Goal: Task Accomplishment & Management: Complete application form

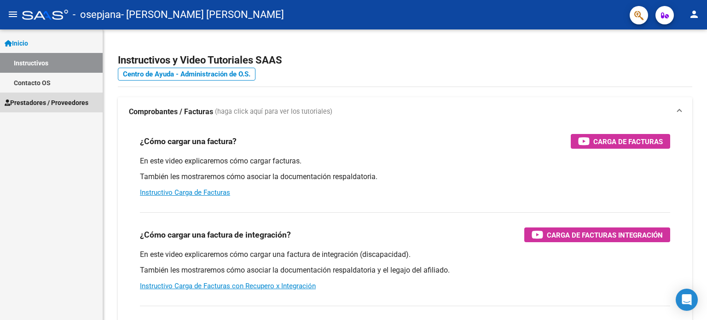
click at [81, 101] on span "Prestadores / Proveedores" at bounding box center [47, 103] width 84 height 10
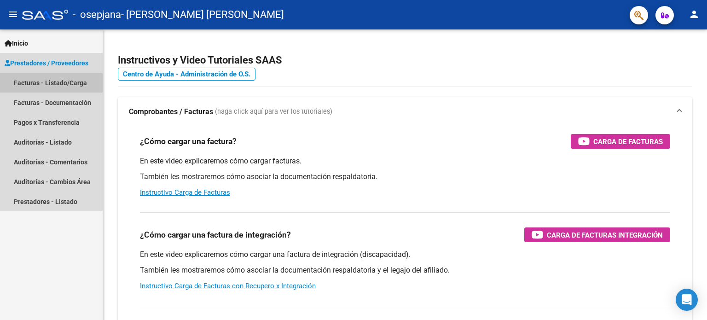
click at [83, 82] on link "Facturas - Listado/Carga" at bounding box center [51, 83] width 103 height 20
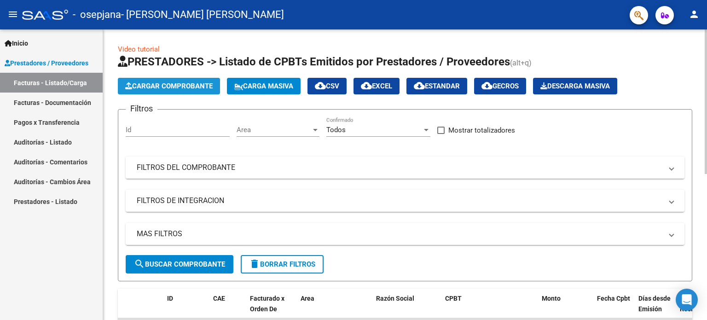
click at [192, 87] on span "Cargar Comprobante" at bounding box center [169, 86] width 88 height 8
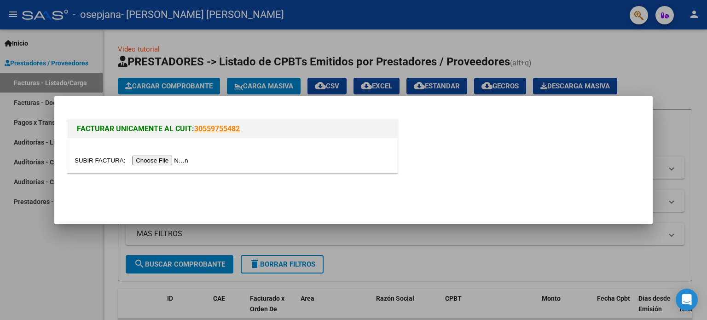
click at [173, 163] on input "file" at bounding box center [133, 161] width 117 height 10
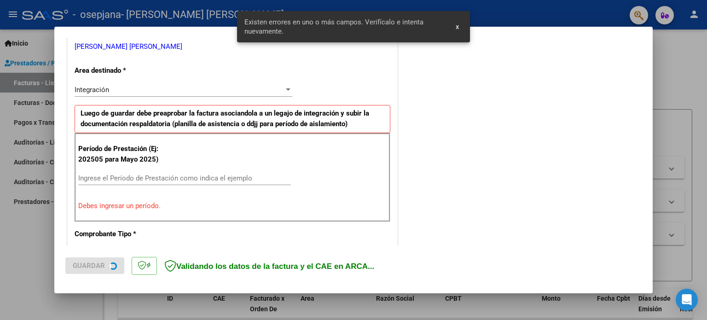
scroll to position [198, 0]
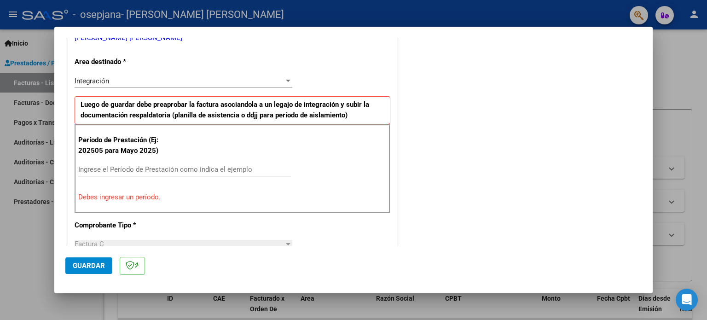
click at [217, 163] on div "Ingrese el Período de Prestación como indica el ejemplo" at bounding box center [184, 170] width 213 height 14
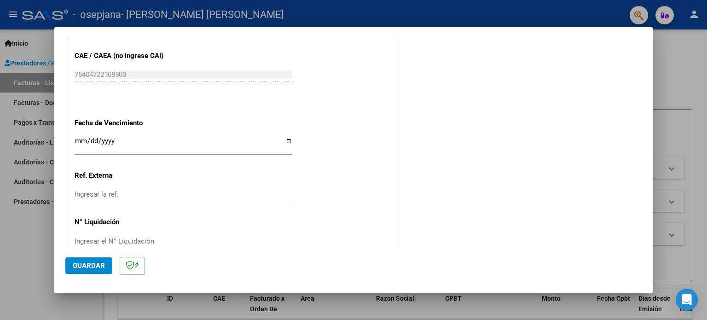
scroll to position [582, 0]
type input "202509"
click at [284, 143] on input "Ingresar la fecha" at bounding box center [184, 145] width 218 height 15
click at [284, 142] on input "Ingresar la fecha" at bounding box center [184, 145] width 218 height 15
type input "[DATE]"
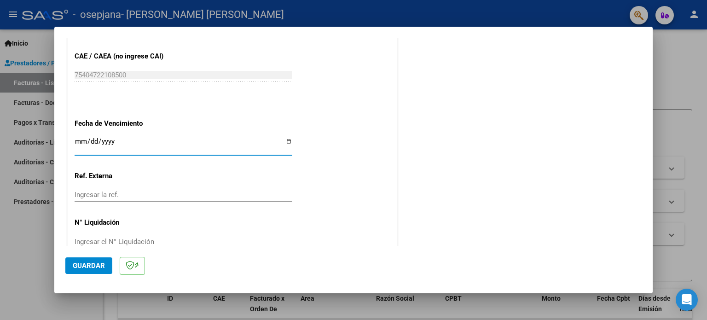
scroll to position [601, 0]
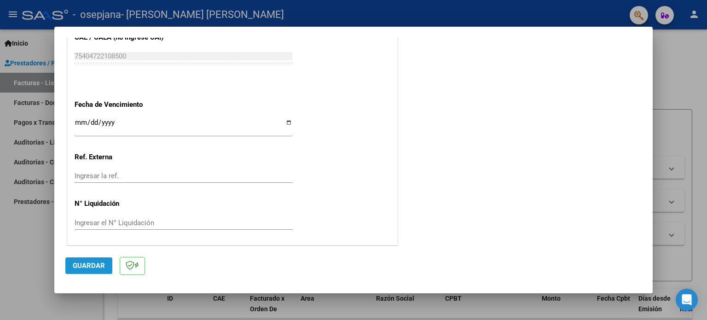
click at [96, 263] on span "Guardar" at bounding box center [89, 266] width 32 height 8
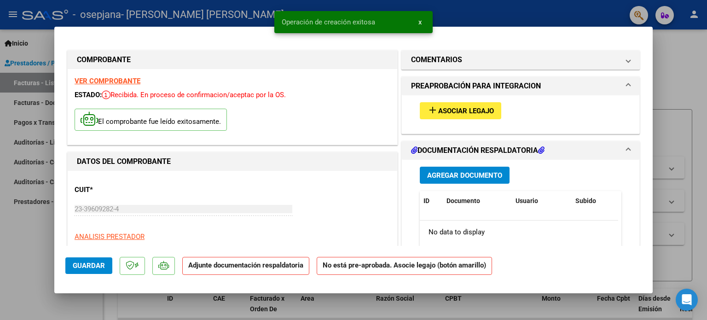
click at [443, 178] on span "Agregar Documento" at bounding box center [464, 175] width 75 height 8
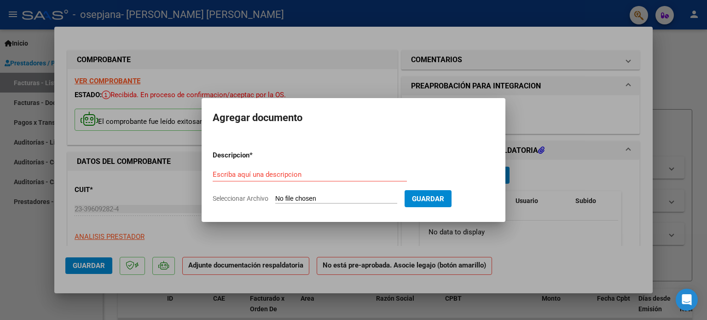
click at [523, 136] on div at bounding box center [353, 160] width 707 height 320
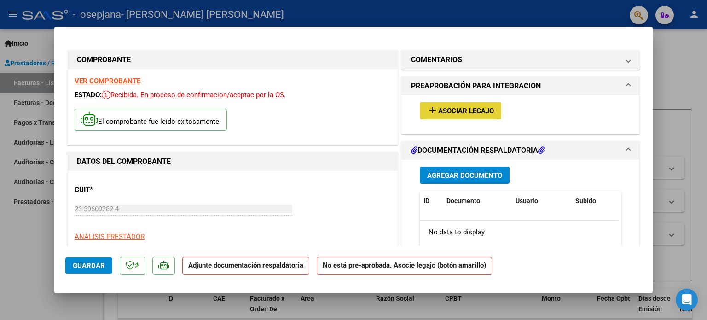
click at [466, 105] on button "add Asociar Legajo" at bounding box center [461, 110] width 82 height 17
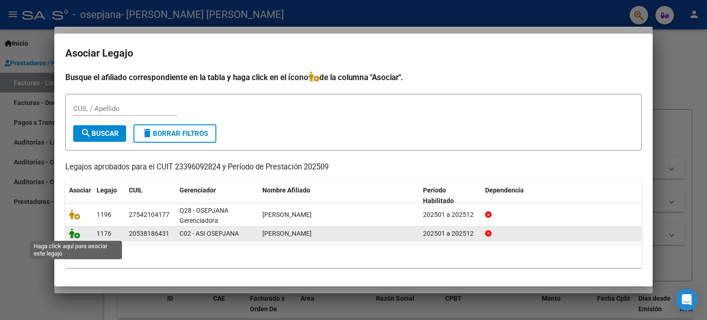
click at [79, 235] on icon at bounding box center [74, 233] width 11 height 10
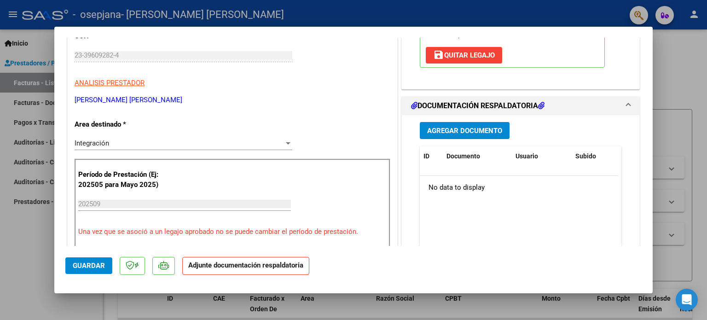
scroll to position [157, 0]
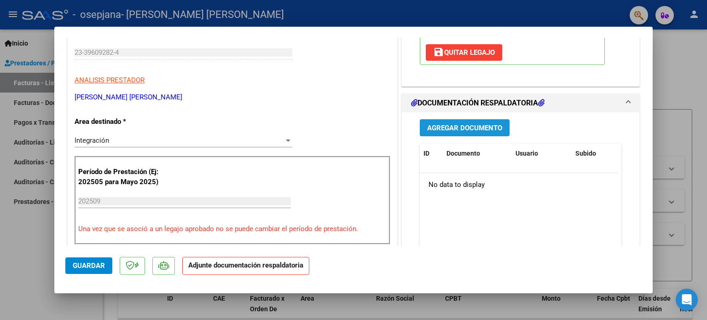
click at [471, 129] on span "Agregar Documento" at bounding box center [464, 128] width 75 height 8
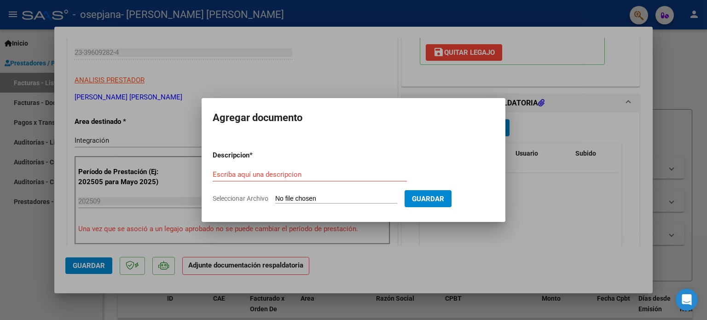
click at [342, 194] on app-file-uploader "Seleccionar Archivo" at bounding box center [309, 198] width 192 height 8
click at [287, 195] on input "Seleccionar Archivo" at bounding box center [336, 199] width 122 height 9
type input "C:\fakepath\PA [PERSON_NAME] (1).pdf"
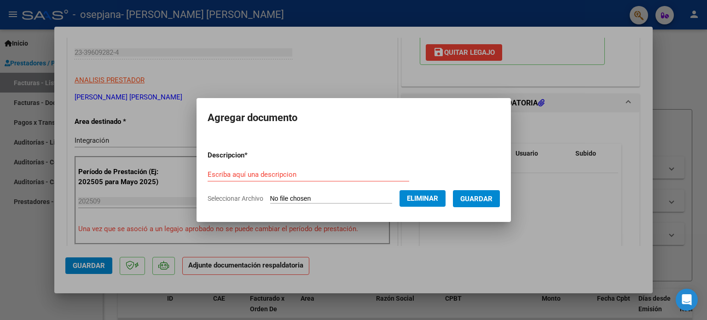
click at [285, 168] on div "Escriba aquí una descripcion" at bounding box center [309, 175] width 202 height 14
type input "pa"
click at [493, 196] on span "Guardar" at bounding box center [477, 199] width 32 height 8
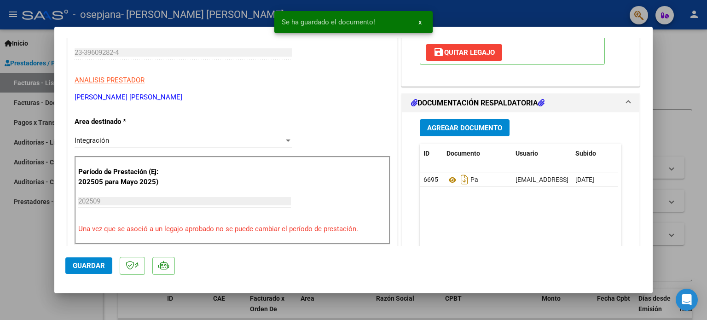
click at [463, 136] on div "Agregar Documento ID Documento Usuario Subido Acción 66951 Pa [EMAIL_ADDRESS][P…" at bounding box center [521, 204] width 216 height 184
click at [473, 126] on span "Agregar Documento" at bounding box center [464, 128] width 75 height 8
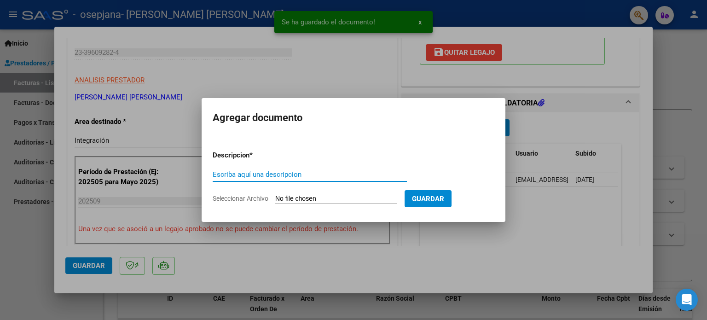
click at [341, 197] on input "Seleccionar Archivo" at bounding box center [336, 199] width 122 height 9
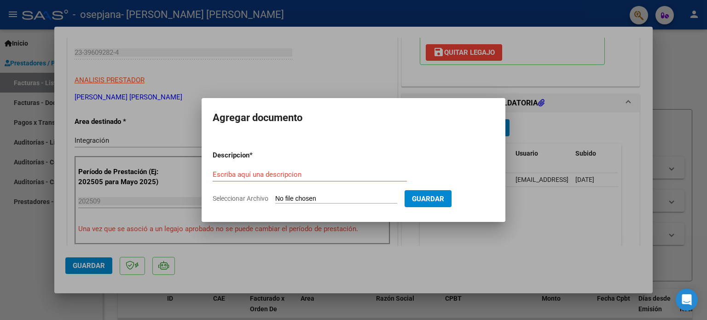
type input "C:\fakepath\orden pago junio.pdf"
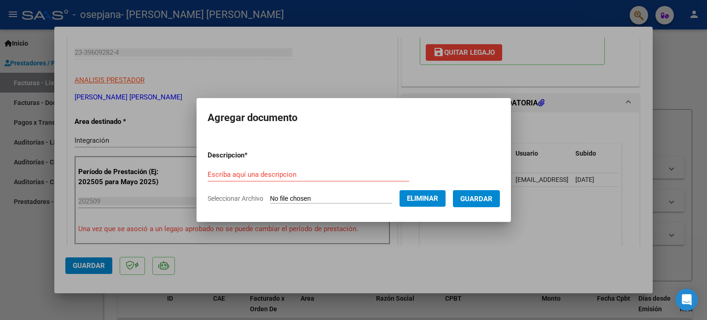
click at [287, 162] on form "Descripcion * Escriba aquí una descripcion Seleccionar Archivo Eliminar Guardar" at bounding box center [354, 176] width 292 height 67
click at [289, 173] on input "Escriba aquí una descripcion" at bounding box center [309, 174] width 202 height 8
type input "pago junio"
click at [500, 204] on button "Guardar" at bounding box center [476, 198] width 47 height 17
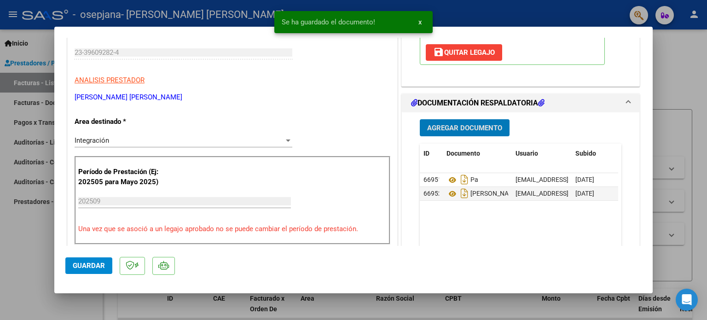
click at [433, 127] on span "Agregar Documento" at bounding box center [464, 128] width 75 height 8
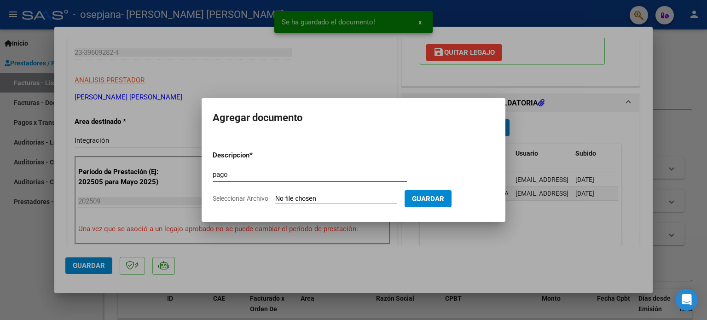
type input "pago"
click at [374, 199] on input "Seleccionar Archivo" at bounding box center [336, 199] width 122 height 9
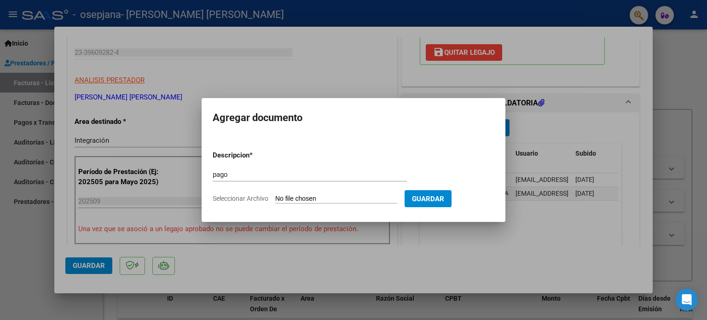
type input "C:\fakepath\orden pago julio.pdf"
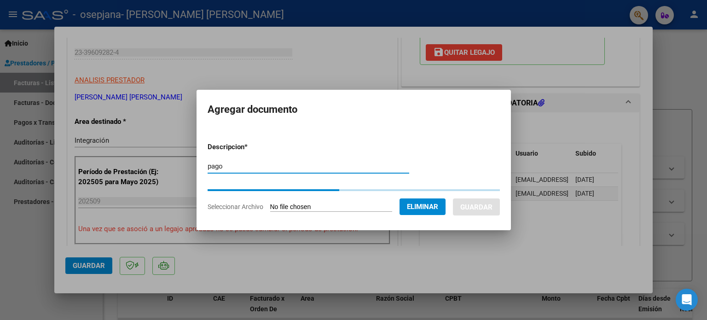
click at [280, 167] on input "pago" at bounding box center [309, 166] width 202 height 8
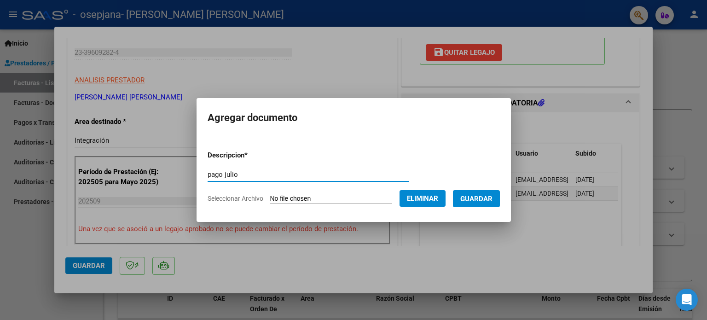
type input "pago julio"
click at [477, 195] on span "Guardar" at bounding box center [477, 199] width 32 height 8
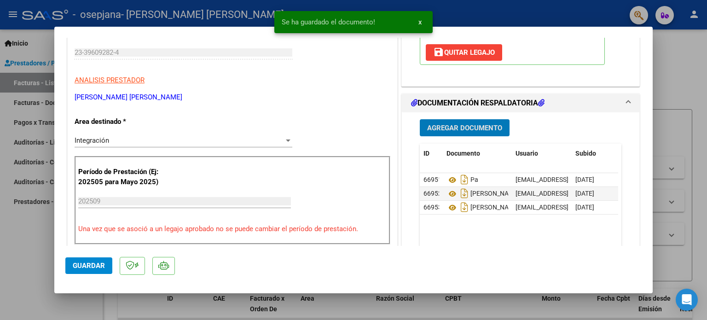
click at [439, 134] on button "Agregar Documento" at bounding box center [465, 127] width 90 height 17
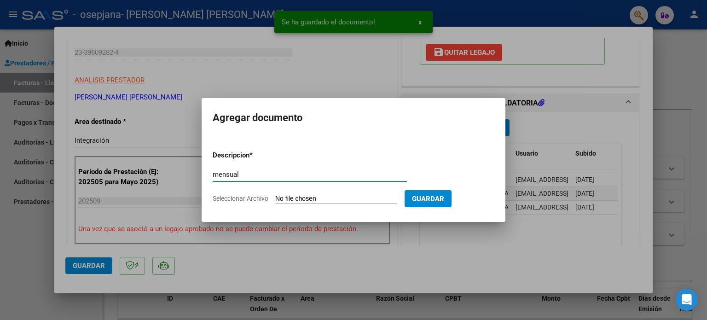
type input "mensual"
click at [346, 193] on form "Descripcion * mensual Escriba aquí una descripcion Seleccionar Archivo Guardar" at bounding box center [354, 176] width 282 height 67
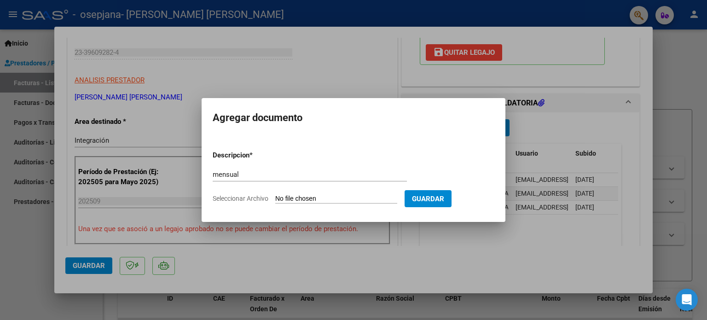
click at [277, 194] on app-file-uploader "Seleccionar Archivo" at bounding box center [309, 198] width 192 height 8
click at [285, 198] on input "Seleccionar Archivo" at bounding box center [336, 199] width 122 height 9
type input "C:\fakepath\mensual [PERSON_NAME] (1).pdf"
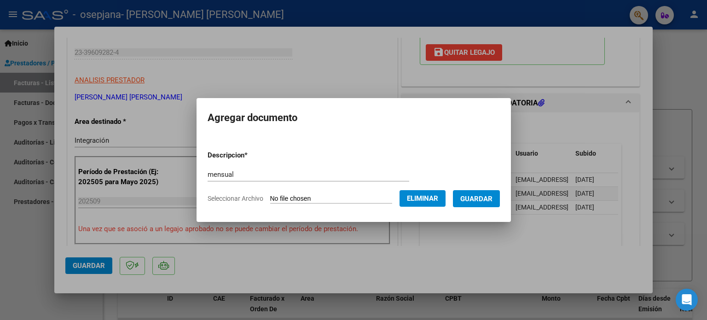
click at [493, 199] on span "Guardar" at bounding box center [477, 199] width 32 height 8
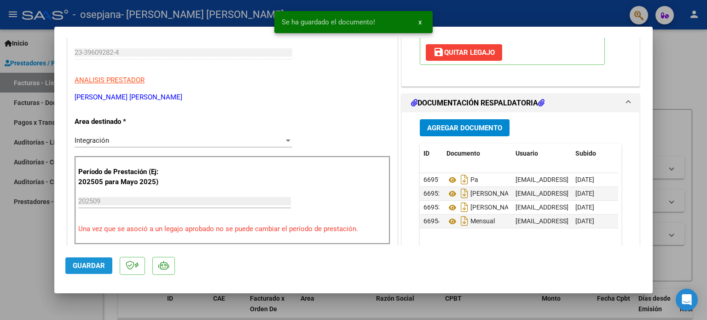
click at [83, 266] on span "Guardar" at bounding box center [89, 266] width 32 height 8
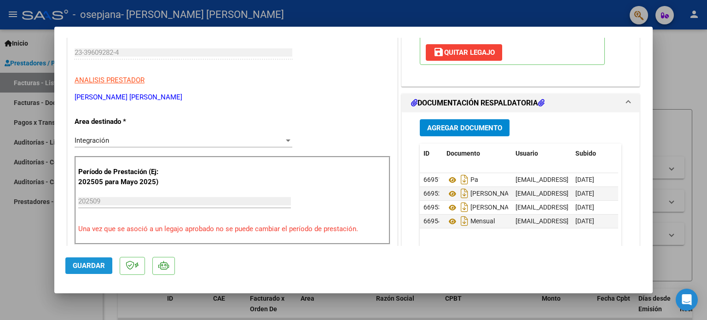
click at [82, 266] on span "Guardar" at bounding box center [89, 266] width 32 height 8
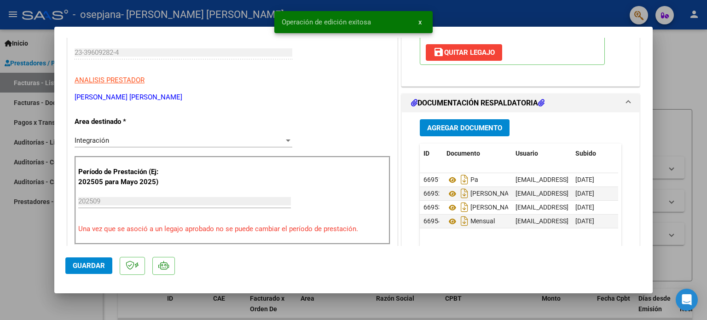
click at [667, 45] on div at bounding box center [353, 160] width 707 height 320
type input "$ 0,00"
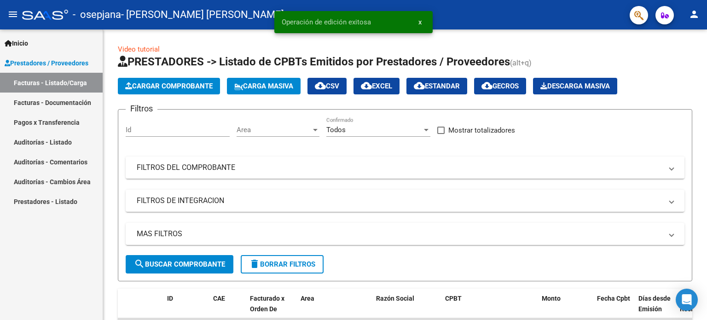
click at [62, 103] on link "Facturas - Documentación" at bounding box center [51, 103] width 103 height 20
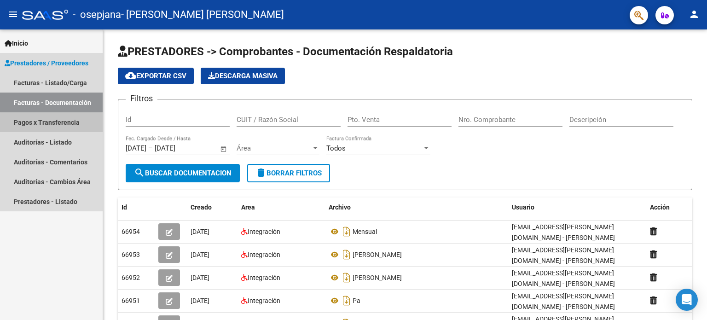
click at [68, 128] on link "Pagos x Transferencia" at bounding box center [51, 122] width 103 height 20
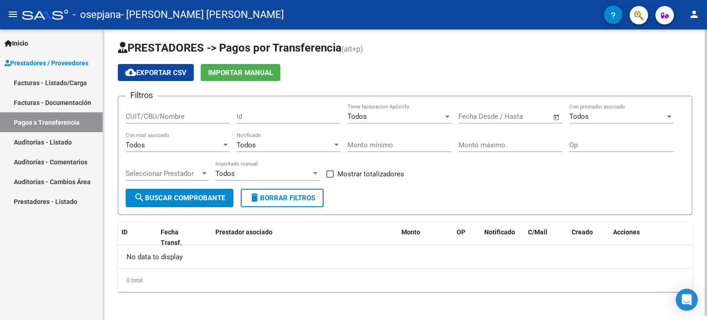
scroll to position [4, 0]
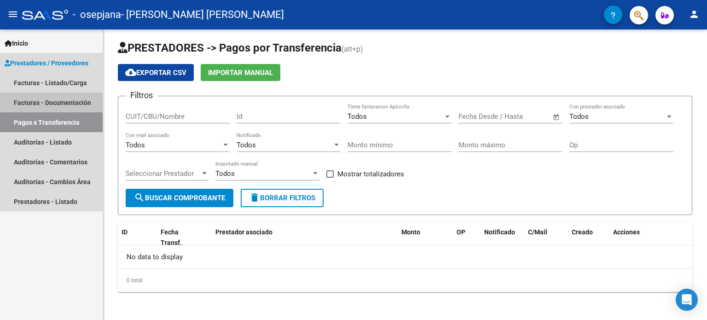
click at [78, 99] on link "Facturas - Documentación" at bounding box center [51, 103] width 103 height 20
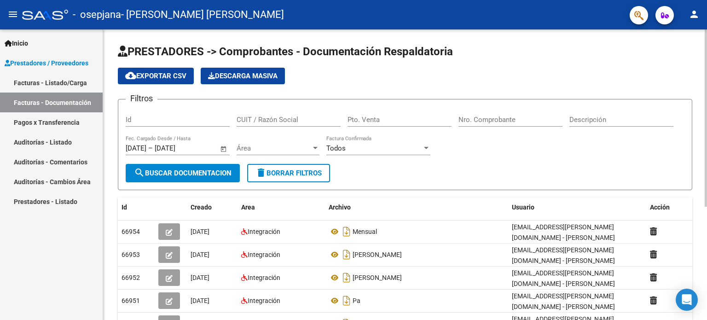
click at [510, 117] on input "Nro. Comprobante" at bounding box center [511, 120] width 104 height 8
paste input "00000343"
type input "00000343"
click at [381, 122] on input "Pto. Venta" at bounding box center [400, 120] width 104 height 8
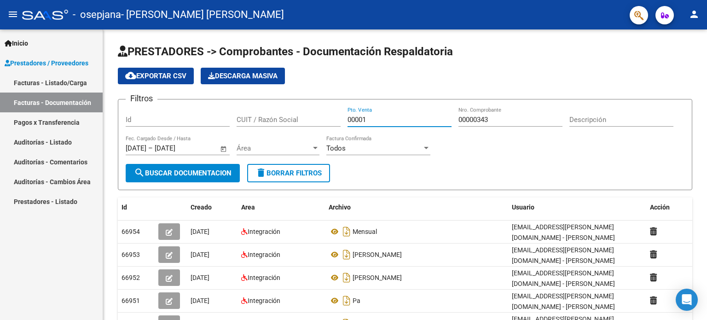
type input "00001"
click at [293, 122] on input "CUIT / Razón Social" at bounding box center [289, 120] width 104 height 8
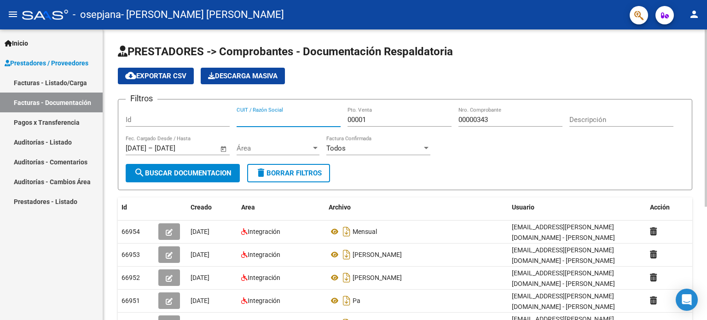
paste input "23396092824"
type input "23396092824"
click at [209, 123] on input "Id" at bounding box center [178, 120] width 104 height 8
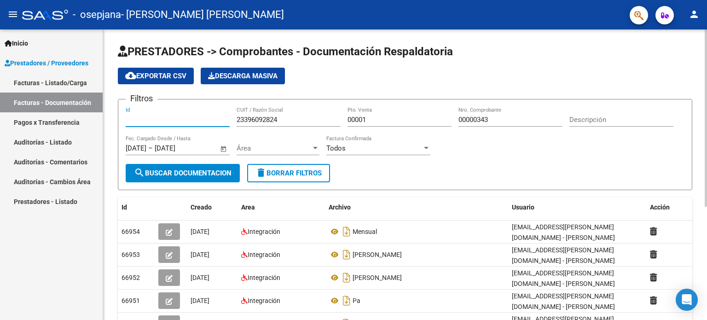
click at [295, 145] on span "Área" at bounding box center [274, 148] width 75 height 8
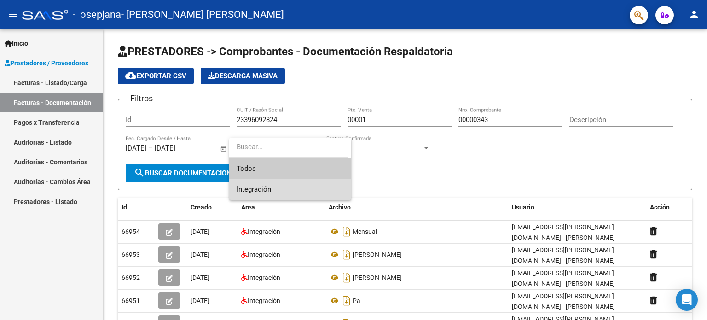
click at [299, 185] on span "Integración" at bounding box center [290, 189] width 107 height 21
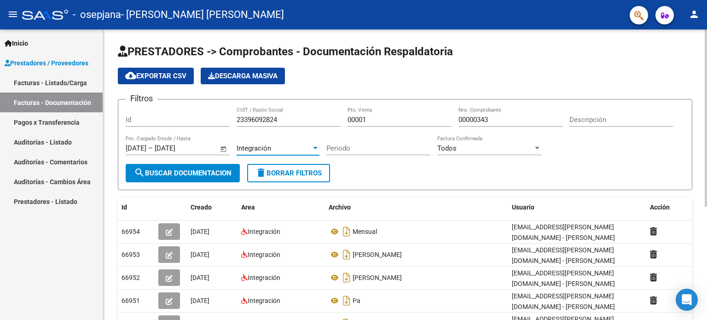
click at [392, 153] on div "Periodo" at bounding box center [379, 145] width 104 height 20
type input "09"
type input "8"
click at [216, 165] on button "search Buscar Documentacion" at bounding box center [183, 173] width 114 height 18
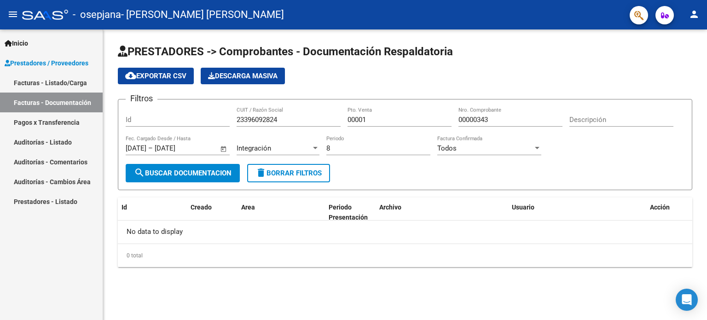
click at [45, 87] on link "Facturas - Listado/Carga" at bounding box center [51, 83] width 103 height 20
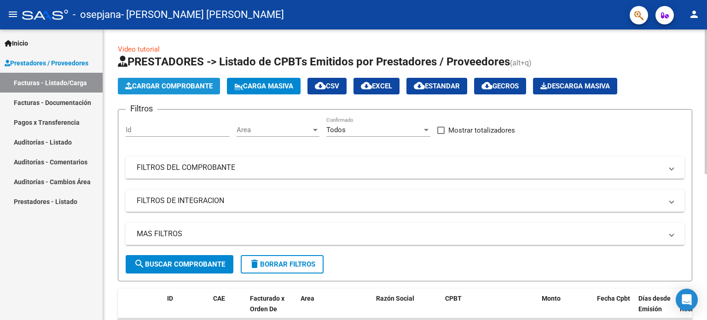
click at [165, 82] on span "Cargar Comprobante" at bounding box center [169, 86] width 88 height 8
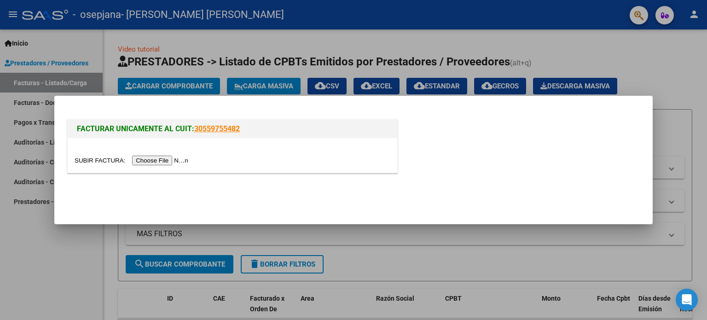
click at [169, 161] on input "file" at bounding box center [133, 161] width 117 height 10
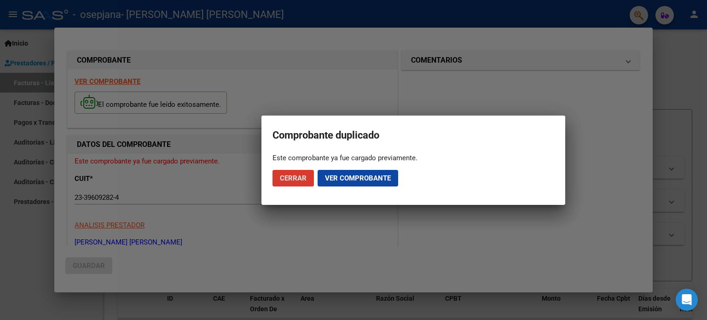
click at [338, 180] on span "Ver comprobante" at bounding box center [358, 178] width 66 height 8
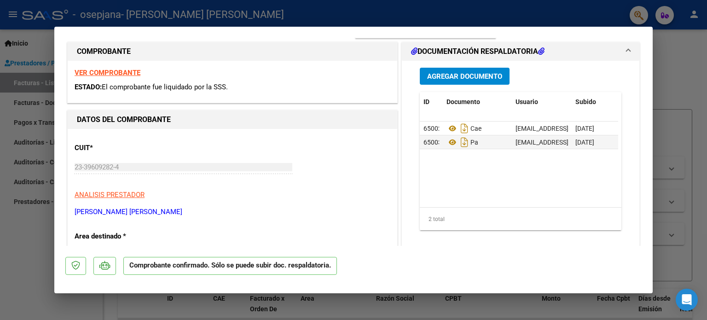
scroll to position [138, 0]
click at [671, 153] on div at bounding box center [353, 160] width 707 height 320
type input "$ 0,00"
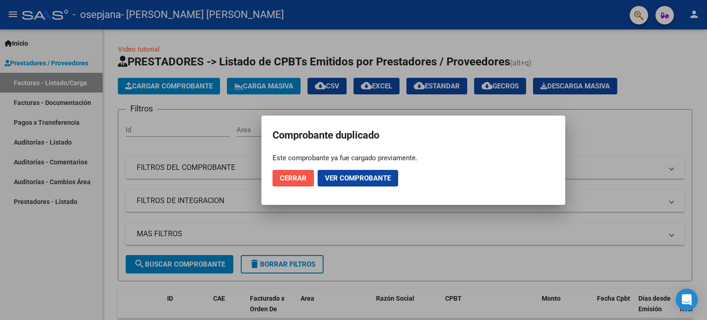
click at [300, 182] on button "Cerrar" at bounding box center [293, 178] width 41 height 17
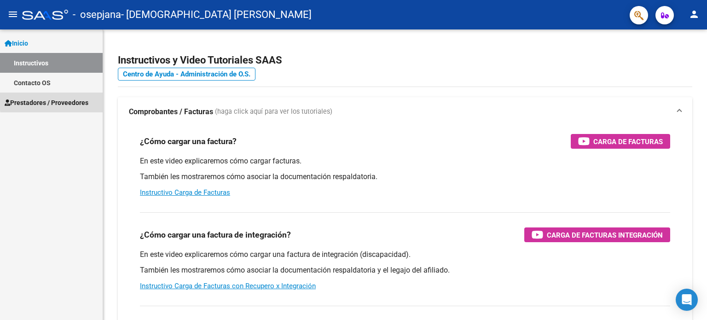
click at [82, 102] on span "Prestadores / Proveedores" at bounding box center [47, 103] width 84 height 10
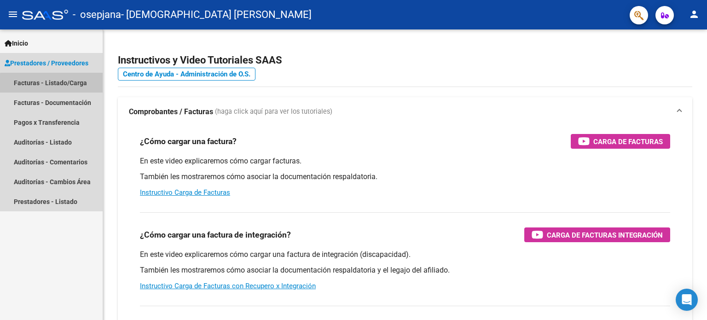
click at [74, 85] on link "Facturas - Listado/Carga" at bounding box center [51, 83] width 103 height 20
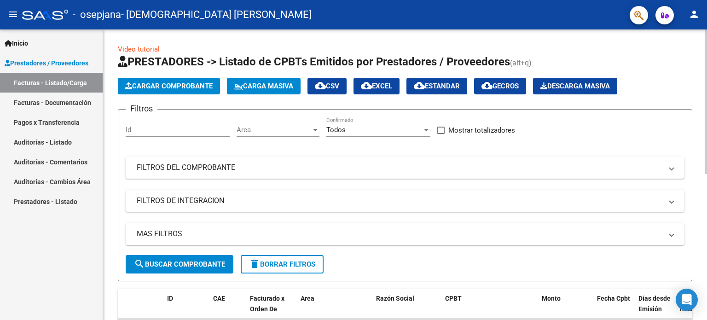
click at [190, 82] on span "Cargar Comprobante" at bounding box center [169, 86] width 88 height 8
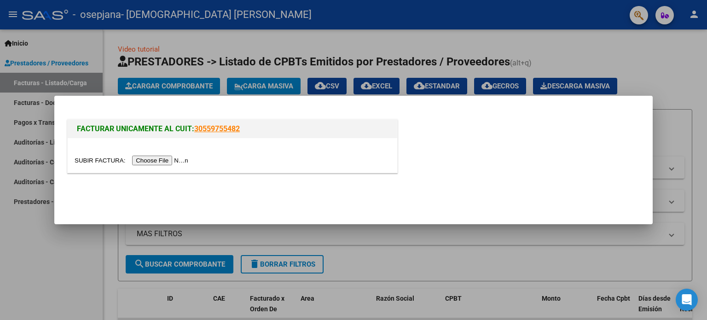
click at [179, 164] on input "file" at bounding box center [133, 161] width 117 height 10
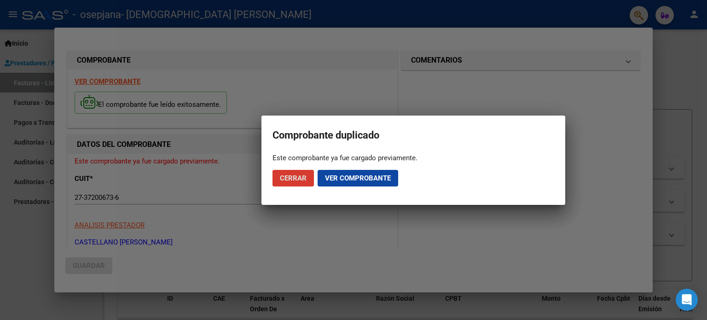
click at [292, 178] on span "Cerrar" at bounding box center [293, 178] width 27 height 8
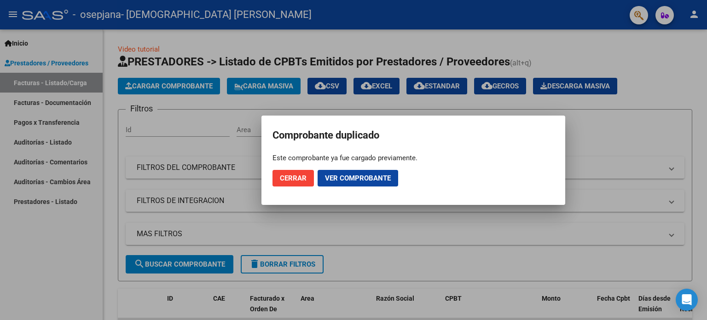
click at [306, 179] on span "Cerrar" at bounding box center [293, 178] width 27 height 8
